Goal: Information Seeking & Learning: Learn about a topic

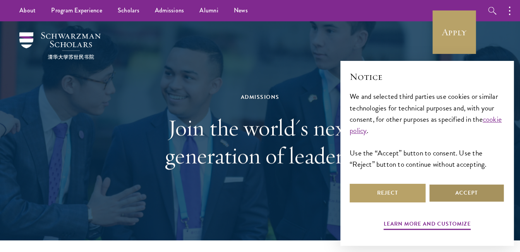
click at [466, 196] on button "Accept" at bounding box center [466, 192] width 76 height 19
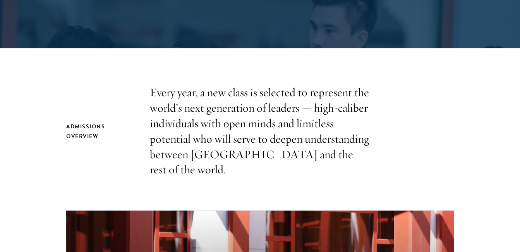
scroll to position [194, 0]
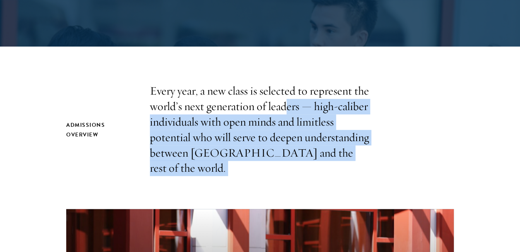
drag, startPoint x: 285, startPoint y: 104, endPoint x: 332, endPoint y: 161, distance: 73.1
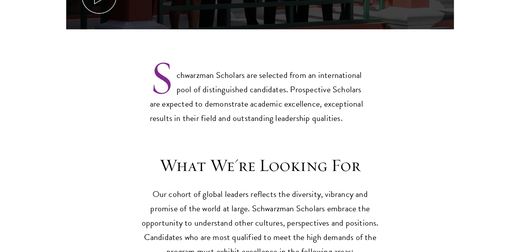
scroll to position [619, 0]
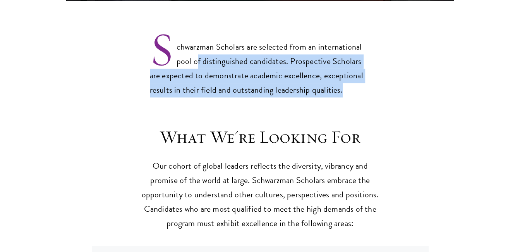
drag, startPoint x: 195, startPoint y: 43, endPoint x: 370, endPoint y: 81, distance: 179.2
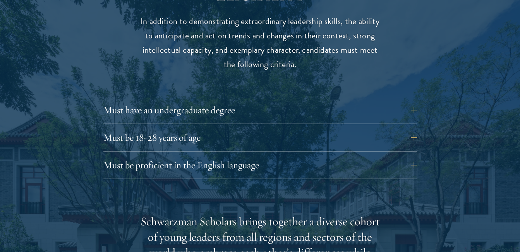
scroll to position [1006, 0]
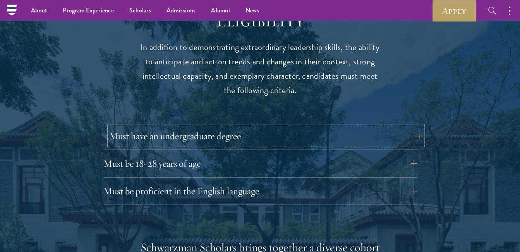
click at [235, 127] on button "Must have an undergraduate degree" at bounding box center [265, 136] width 313 height 19
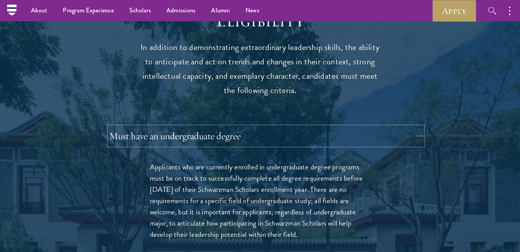
click at [235, 127] on button "Must have an undergraduate degree" at bounding box center [265, 136] width 313 height 19
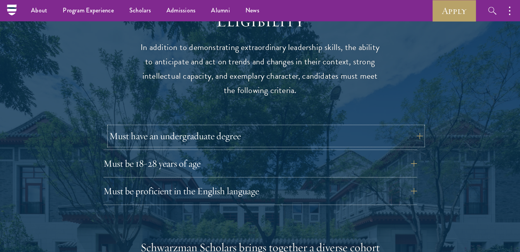
click at [235, 127] on button "Must have an undergraduate degree" at bounding box center [265, 136] width 313 height 19
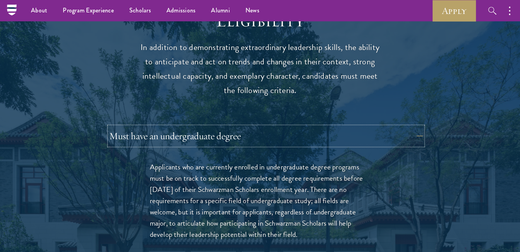
click at [235, 127] on button "Must have an undergraduate degree" at bounding box center [265, 136] width 313 height 19
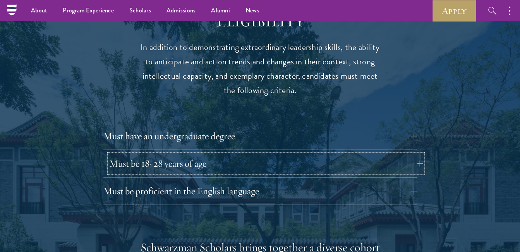
click at [199, 154] on button "Must be 18-28 years of age" at bounding box center [265, 163] width 313 height 19
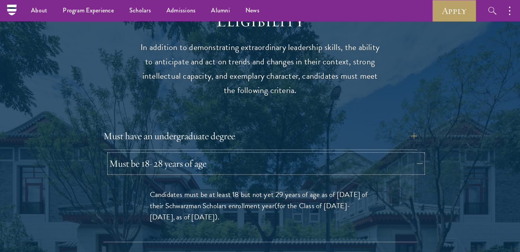
click at [199, 154] on button "Must be 18-28 years of age" at bounding box center [265, 163] width 313 height 19
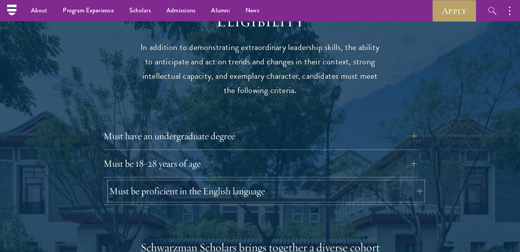
click at [220, 182] on button "Must be proficient in the English language" at bounding box center [265, 191] width 313 height 19
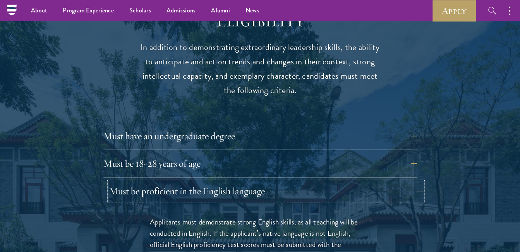
click at [220, 182] on button "Must be proficient in the English language" at bounding box center [265, 191] width 313 height 19
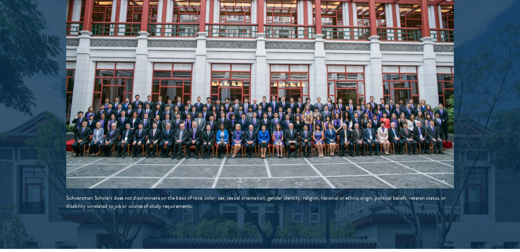
scroll to position [1355, 0]
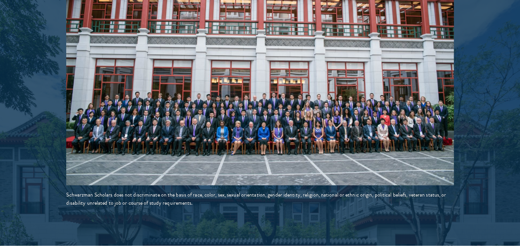
click at [221, 190] on div "Schwarzman Scholars does not discriminate on the basis of race, color, sex, sex…" at bounding box center [259, 198] width 387 height 16
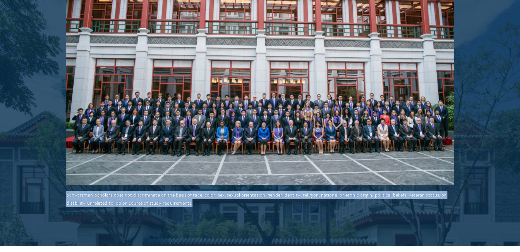
click at [221, 190] on div "Schwarzman Scholars does not discriminate on the basis of race, color, sex, sex…" at bounding box center [259, 198] width 387 height 16
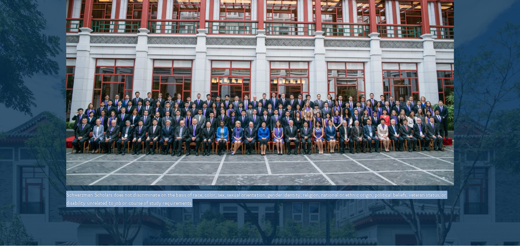
click at [221, 190] on div "Schwarzman Scholars does not discriminate on the basis of race, color, sex, sex…" at bounding box center [259, 198] width 387 height 16
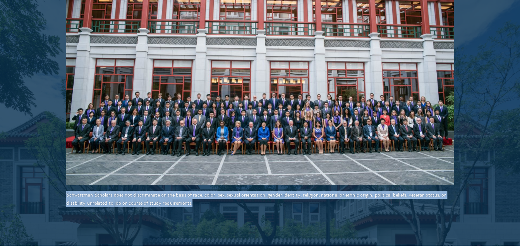
drag, startPoint x: 221, startPoint y: 181, endPoint x: 300, endPoint y: 197, distance: 81.0
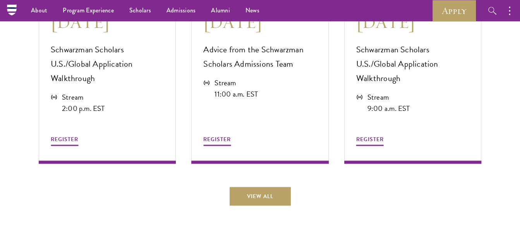
scroll to position [2051, 0]
